Goal: Check status: Check status

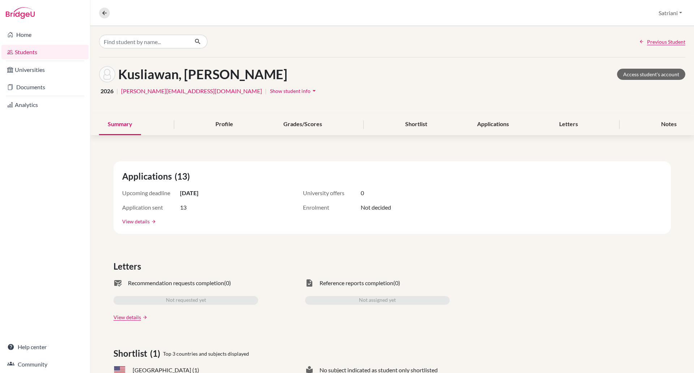
click at [148, 222] on link "View details" at bounding box center [135, 222] width 27 height 8
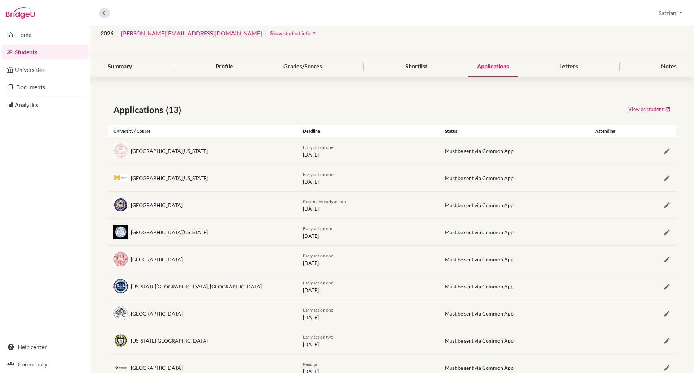
scroll to position [56, 0]
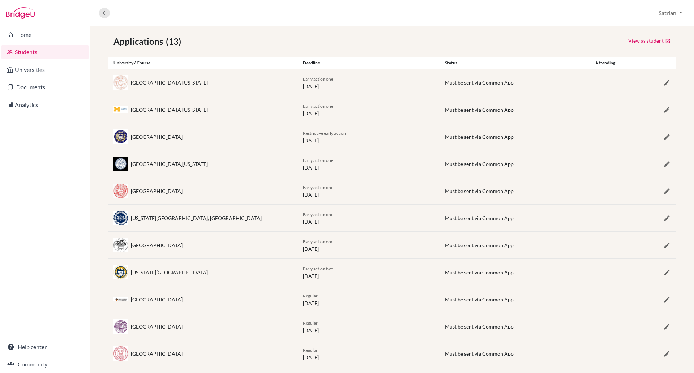
scroll to position [135, 0]
